Goal: Task Accomplishment & Management: Complete application form

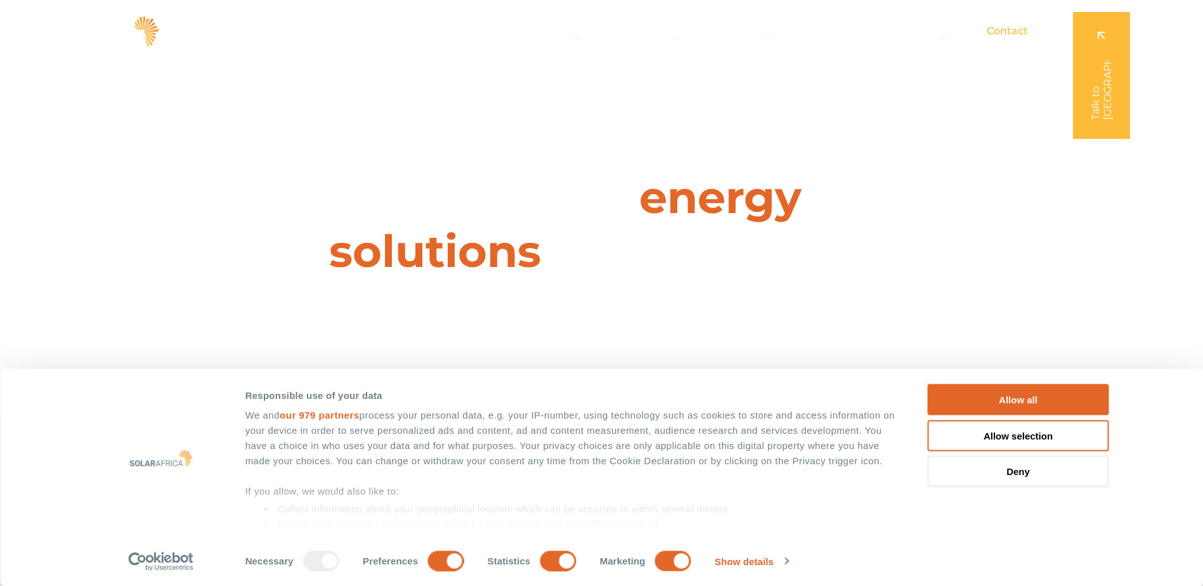
click at [989, 30] on span "Contact" at bounding box center [1007, 30] width 41 height 15
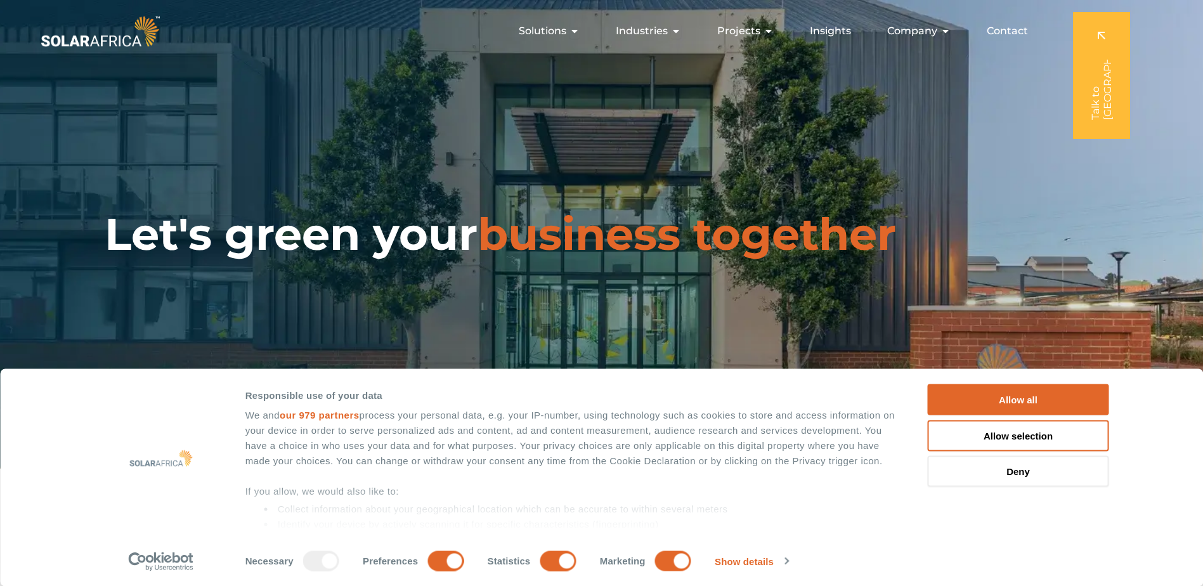
drag, startPoint x: 0, startPoint y: 0, endPoint x: 321, endPoint y: 335, distance: 464.2
click at [321, 335] on div "Let's green your business together" at bounding box center [601, 234] width 1203 height 469
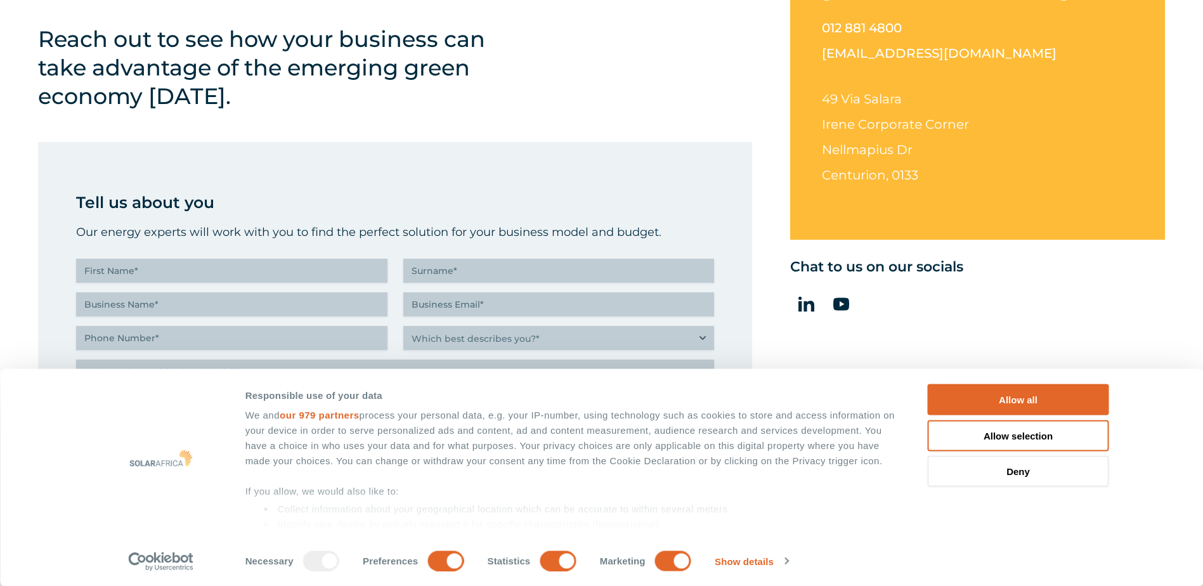
scroll to position [507, 0]
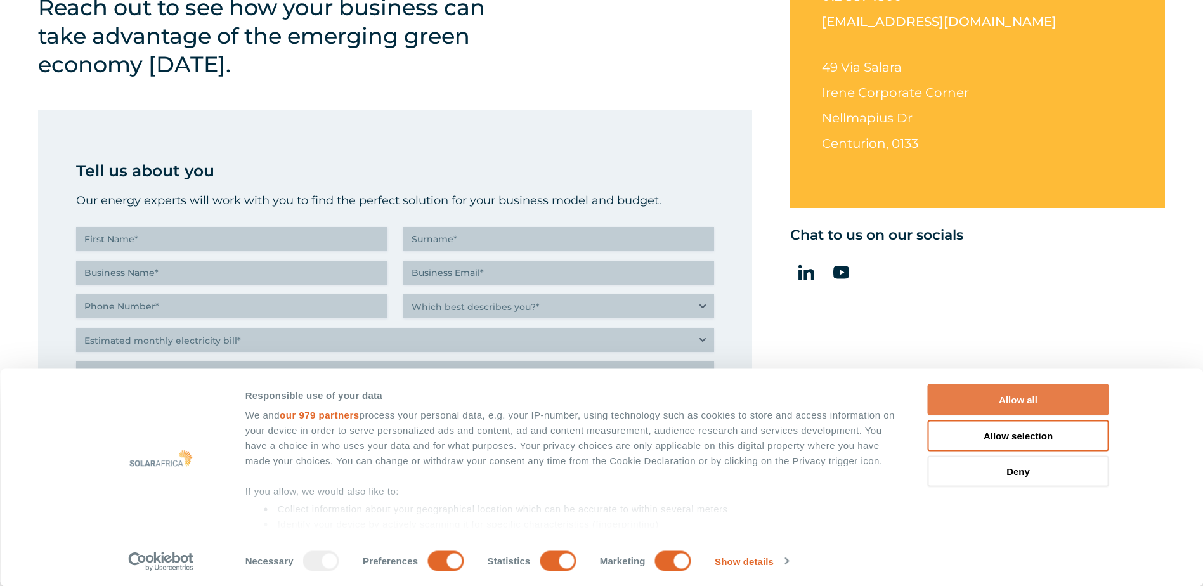
click at [993, 401] on button "Allow all" at bounding box center [1018, 399] width 181 height 31
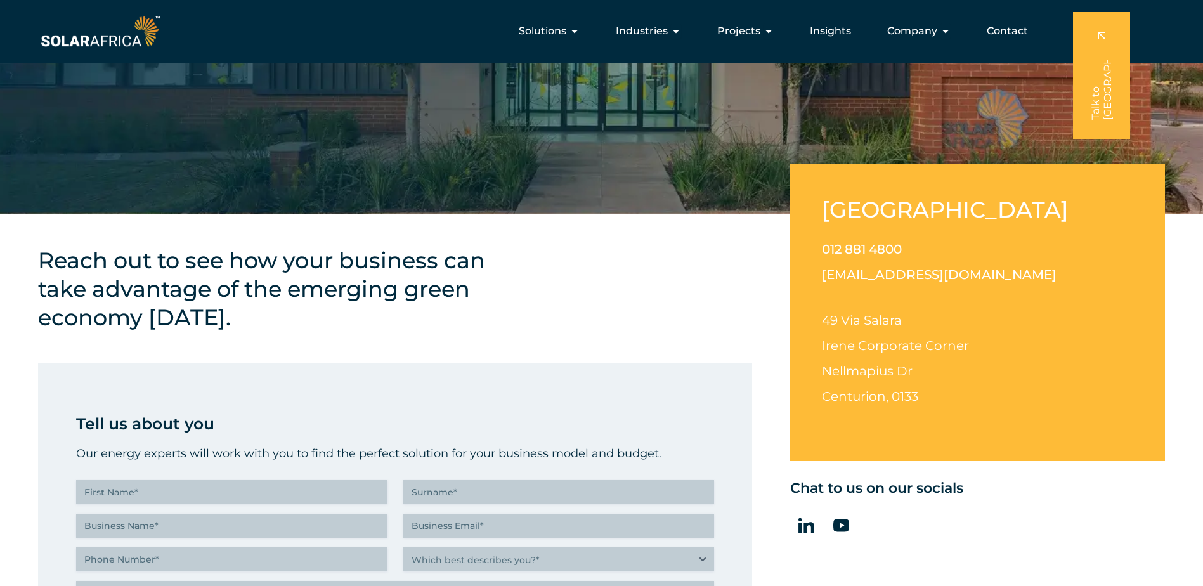
scroll to position [254, 0]
click at [772, 25] on button "Close Projects Open Projects" at bounding box center [769, 30] width 10 height 15
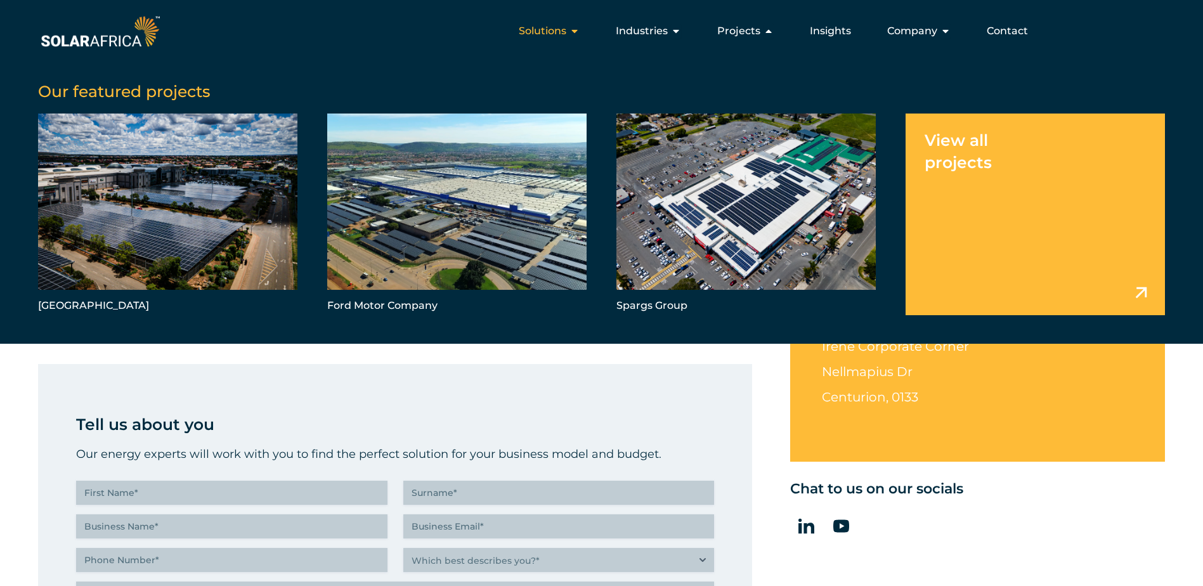
click at [566, 25] on span "Solutions" at bounding box center [543, 30] width 48 height 15
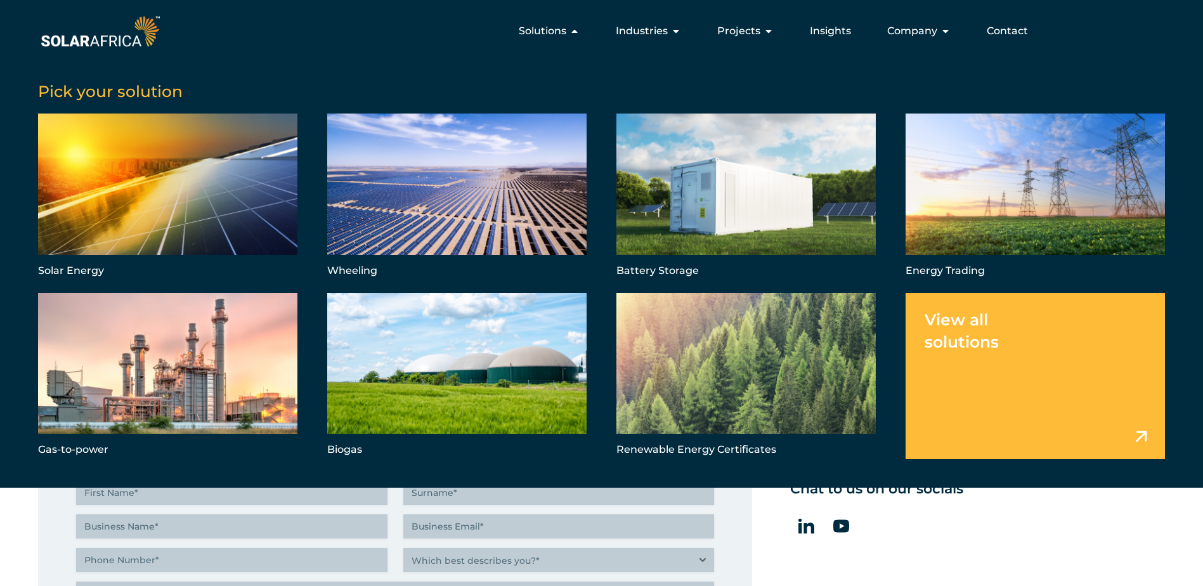
click at [955, 502] on div "Chat to us on our socials" at bounding box center [977, 492] width 375 height 23
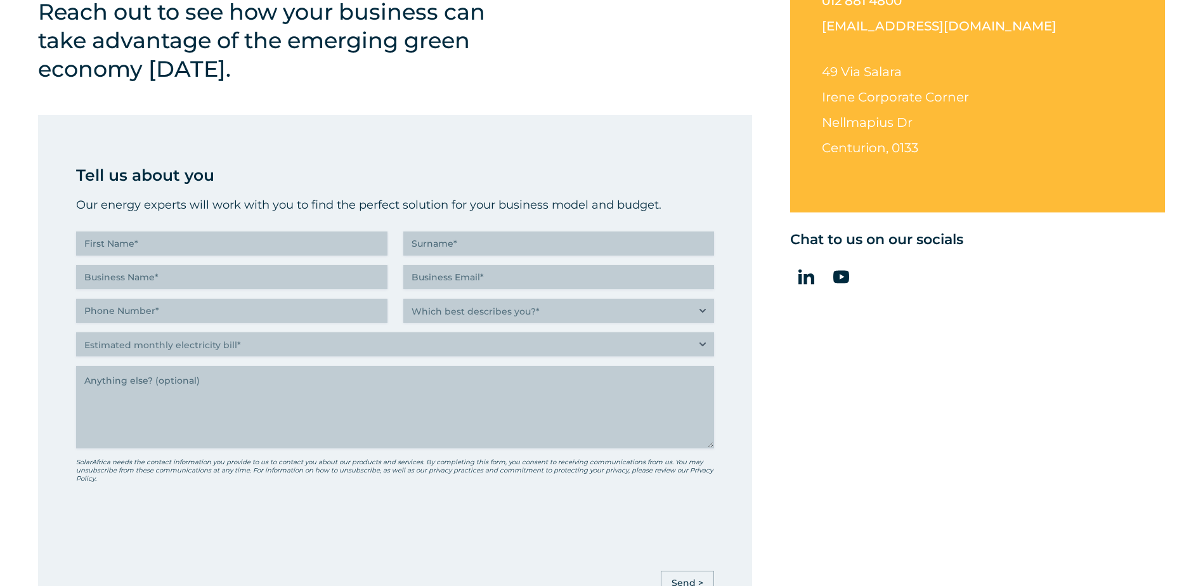
scroll to position [571, 0]
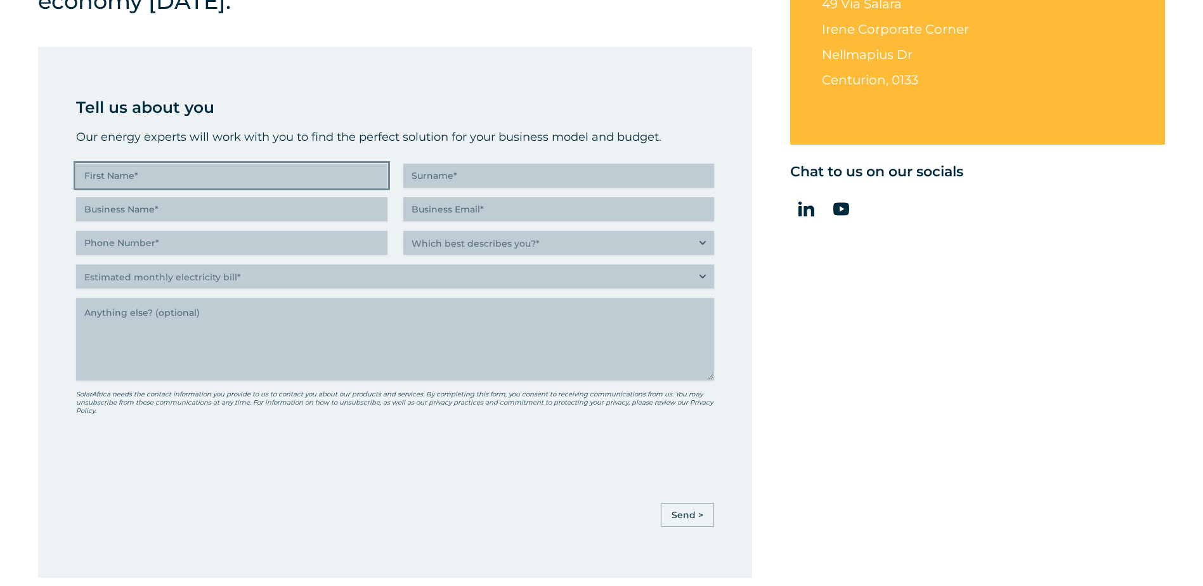
click at [242, 175] on input "First Name (Required)" at bounding box center [231, 176] width 311 height 24
type input "Coraline"
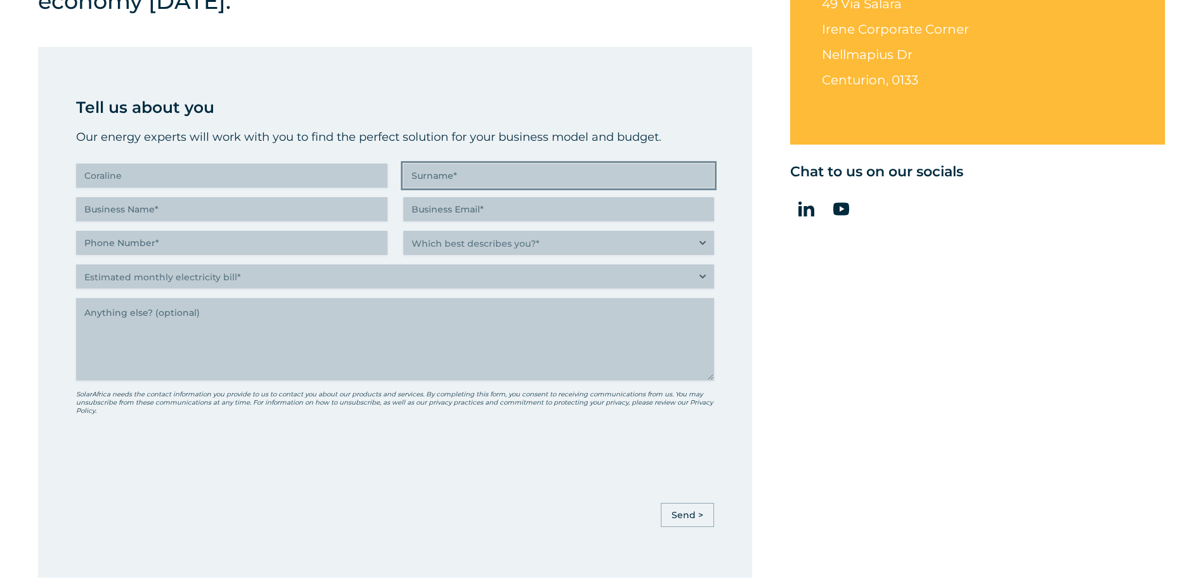
type input "Le"
type input "Pompous Sonthanhphat Limited"
type input "bdo3.pslmachinery@gmail.com"
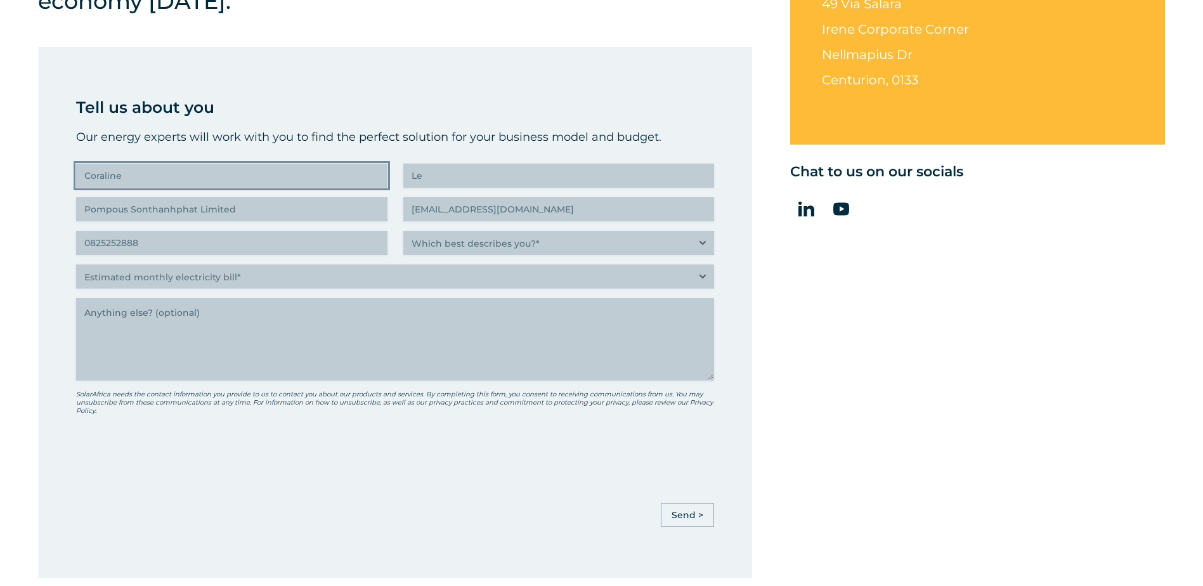
type input "(082) 525-2888"
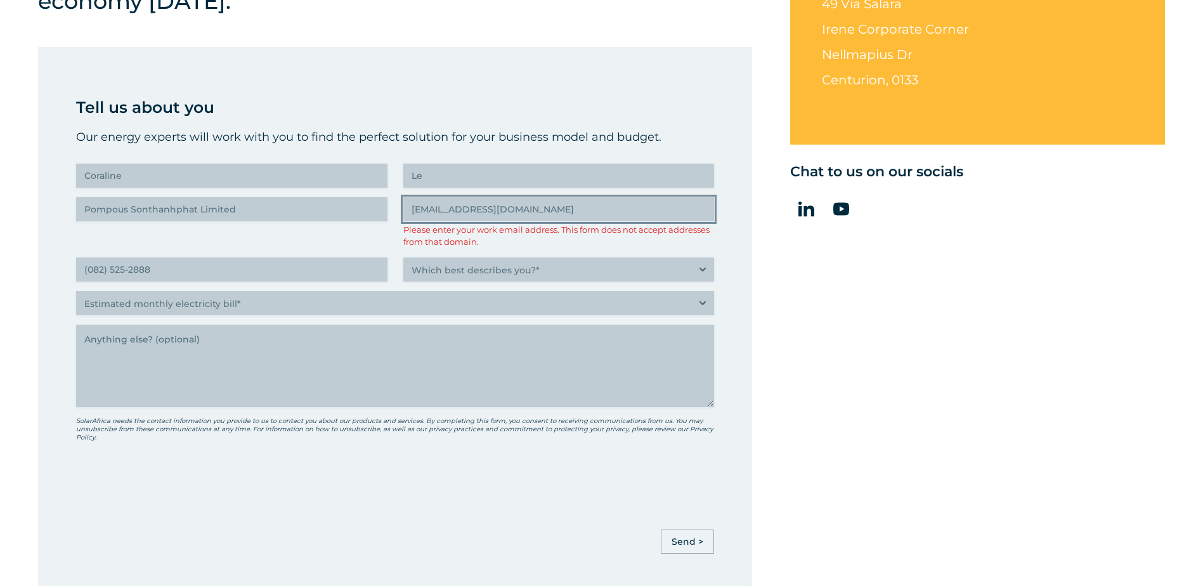
drag, startPoint x: 584, startPoint y: 214, endPoint x: 327, endPoint y: 212, distance: 257.5
click at [329, 212] on div "Tell us about you Our energy experts will work with you to find the perfect sol…" at bounding box center [395, 300] width 638 height 413
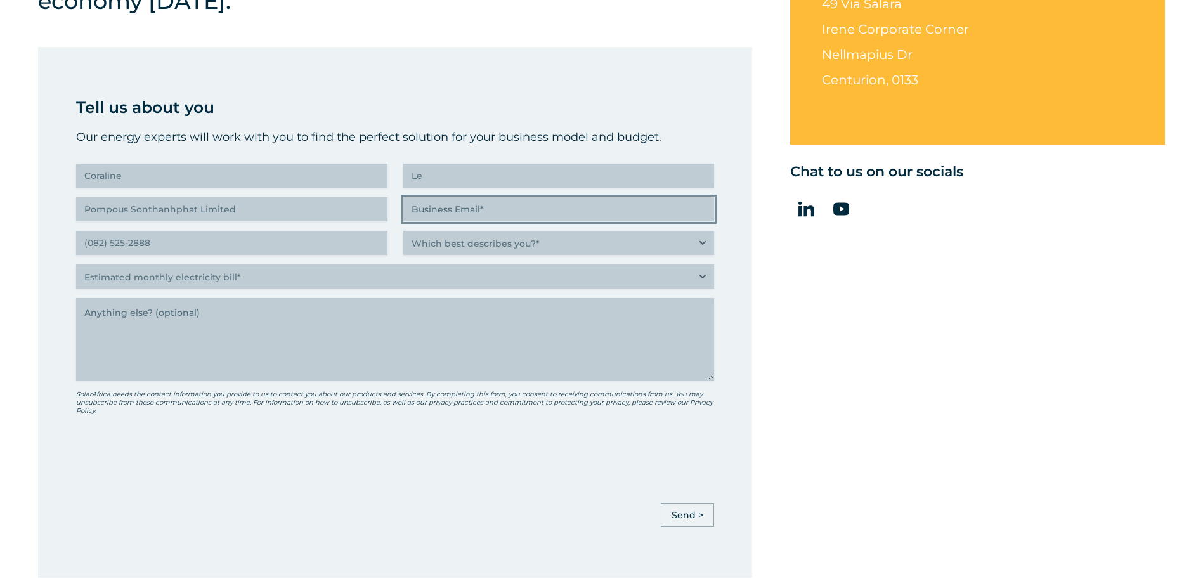
click at [472, 212] on input "Business Email (Required)" at bounding box center [558, 209] width 311 height 24
paste input ": bdo.5@pslcashew.com"
click at [439, 207] on input ": bdo.5@pslcashew.com" at bounding box center [558, 209] width 311 height 24
type input "bdo.@pslcashew.com"
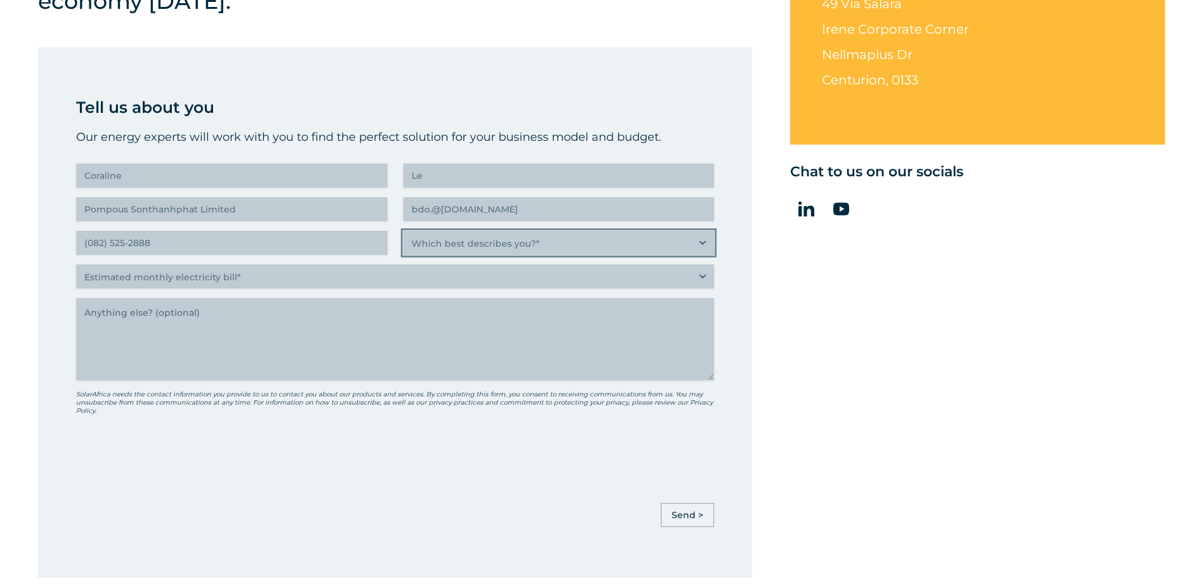
click at [490, 238] on select "Which best describes you?* Researching and identifying the best energy solution…" at bounding box center [558, 243] width 311 height 24
select select "Researching and identifying the best energy solutions on behalf of the business…"
click at [403, 231] on select "Which best describes you?* Researching and identifying the best energy solution…" at bounding box center [558, 243] width 311 height 24
click at [392, 289] on div "Tell us about you Our energy experts will work with you to find the perfect sol…" at bounding box center [395, 287] width 638 height 387
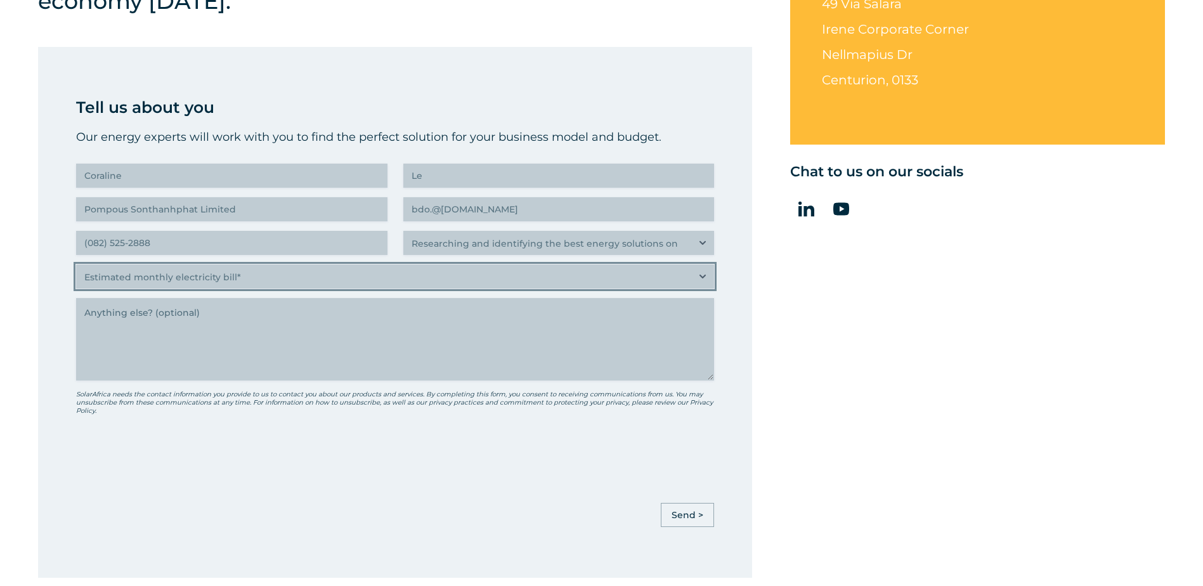
click at [363, 278] on select "Estimated monthly electricity bill* Less than R500K More than R500K" at bounding box center [395, 276] width 638 height 24
select select "More than R500K"
click at [76, 264] on select "Estimated monthly electricity bill* Less than R500K More than R500K" at bounding box center [395, 276] width 638 height 24
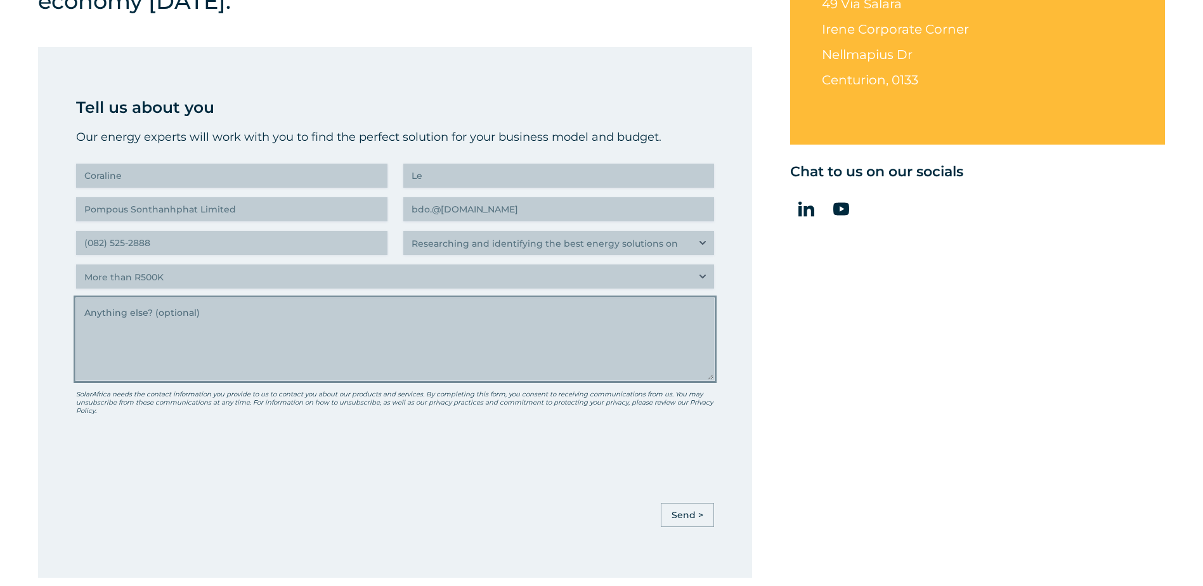
click at [286, 329] on textarea "Anything else" at bounding box center [395, 339] width 638 height 82
paste textarea ": bdo.5@pslcashew.com"
type textarea ": bdo.5@pslcashew.com"
click at [249, 344] on textarea "Anything else" at bounding box center [395, 339] width 638 height 82
paste textarea "We are currently preparing for a solar installation project for our factory loc…"
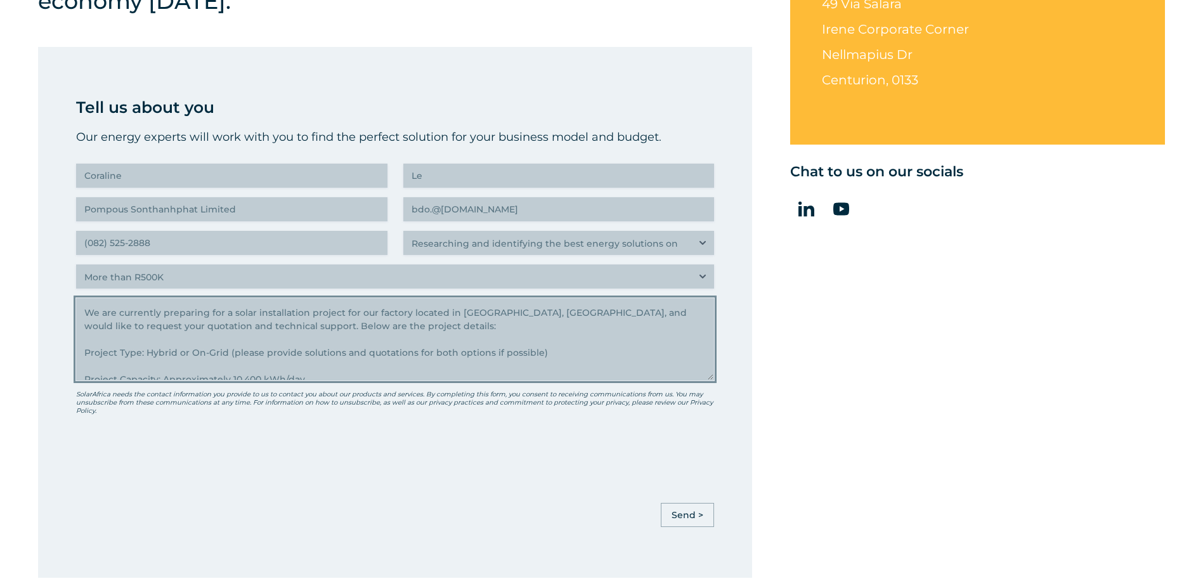
scroll to position [86, 0]
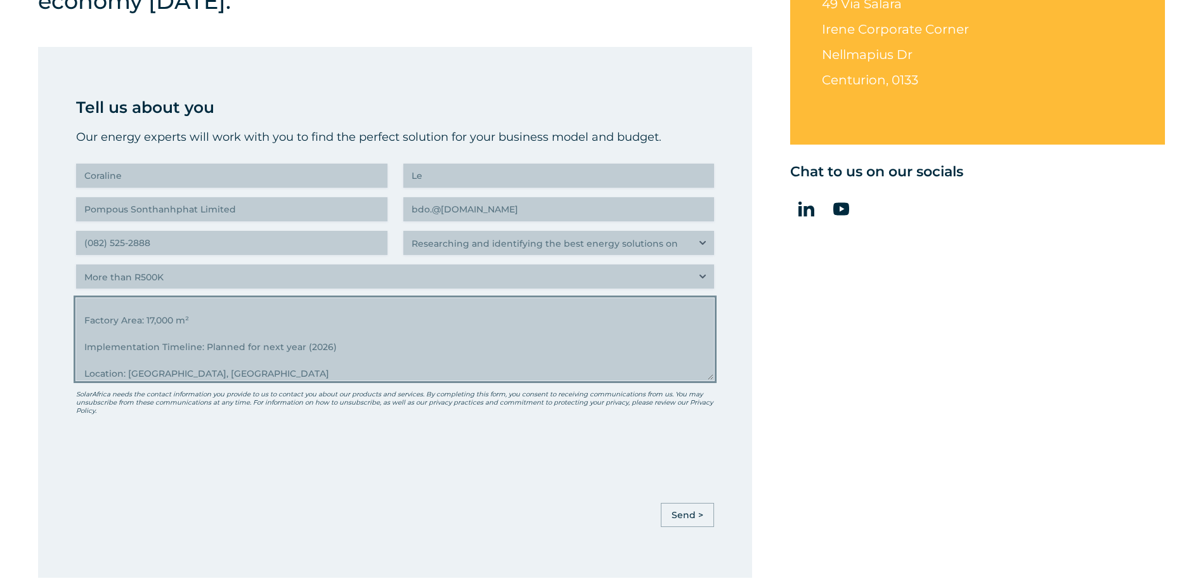
type textarea "We are currently preparing for a solar installation project for our factory loc…"
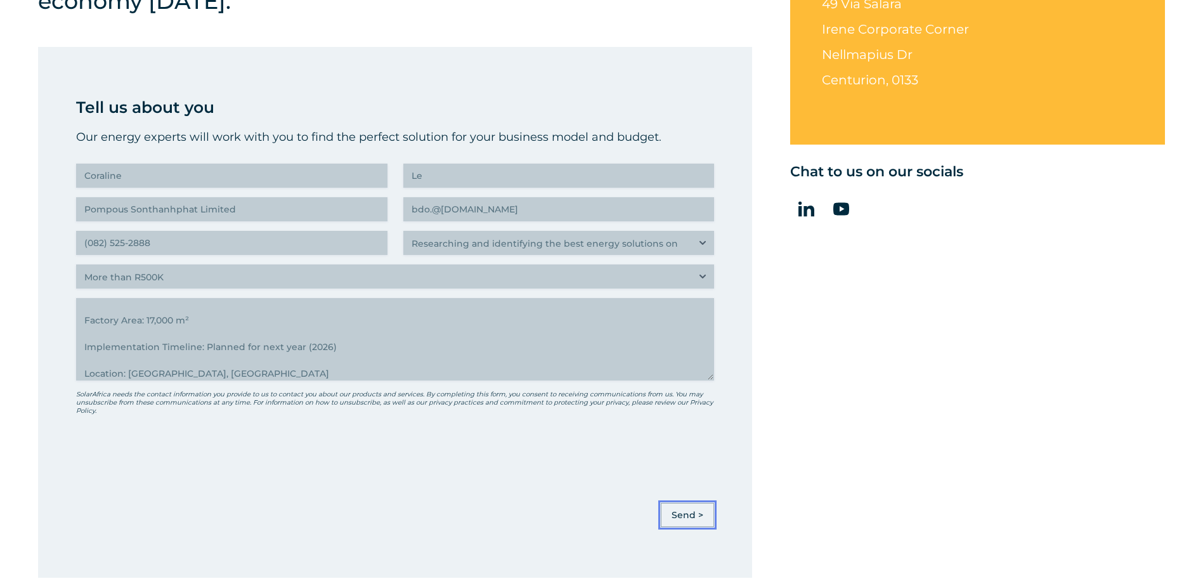
click at [691, 512] on input "Send >" at bounding box center [687, 515] width 53 height 24
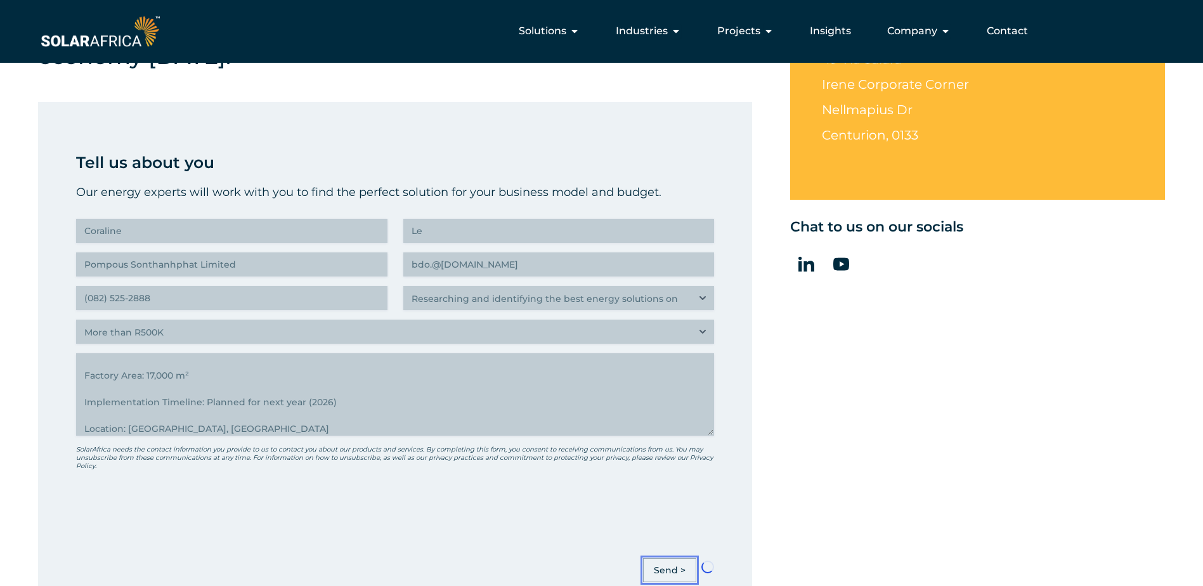
scroll to position [444, 0]
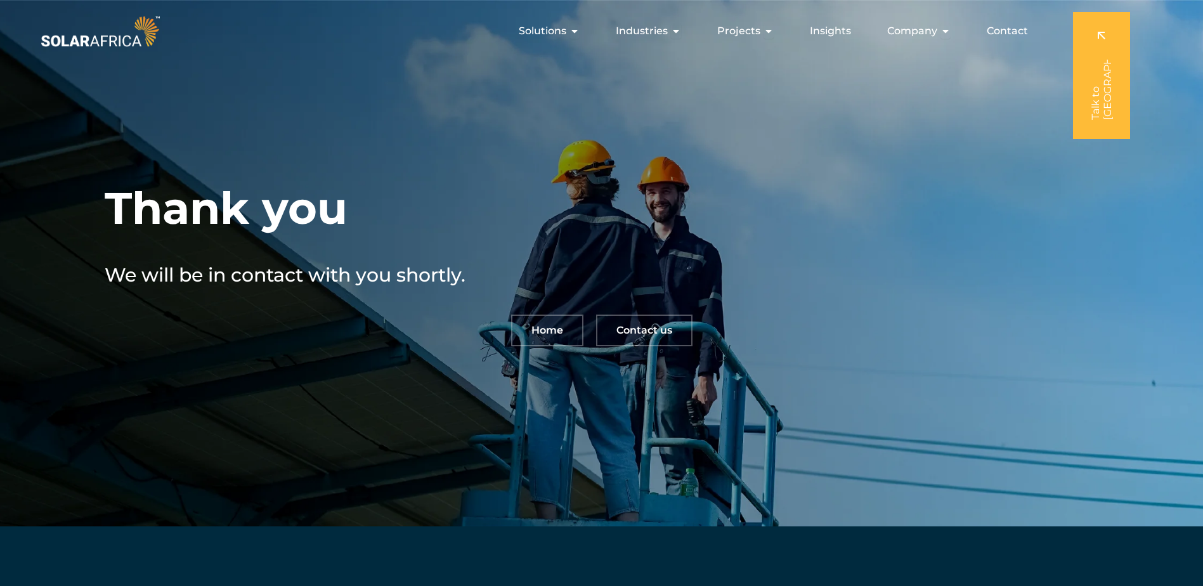
click at [349, 369] on div "Thank you We will be in contact with you shortly. Home Contact us" at bounding box center [601, 264] width 1203 height 528
